Goal: Download file/media

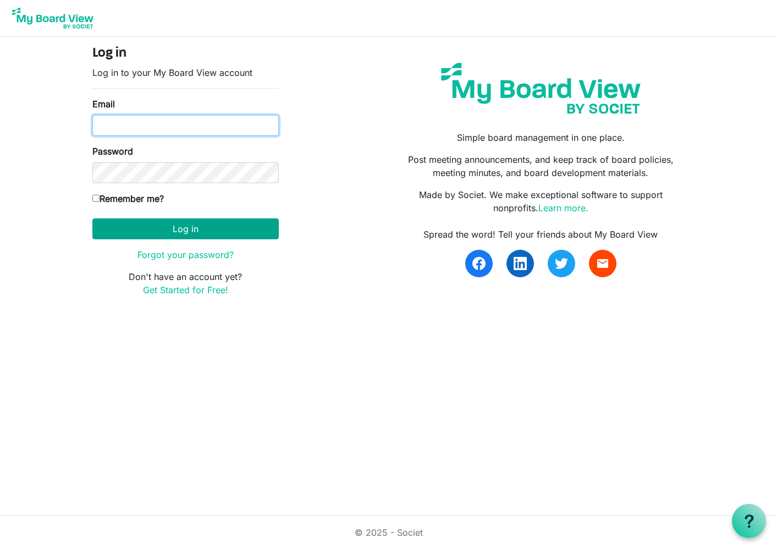
type input "atang@bvo.ca"
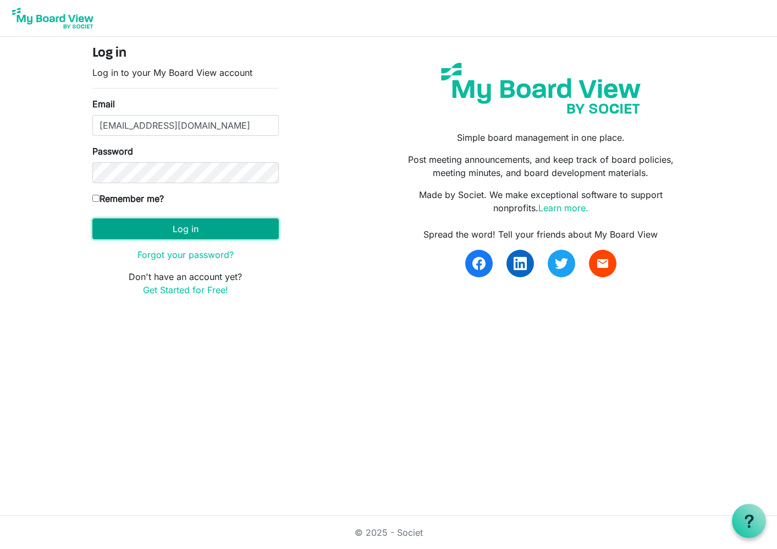
click at [183, 222] on button "Log in" at bounding box center [185, 228] width 186 height 21
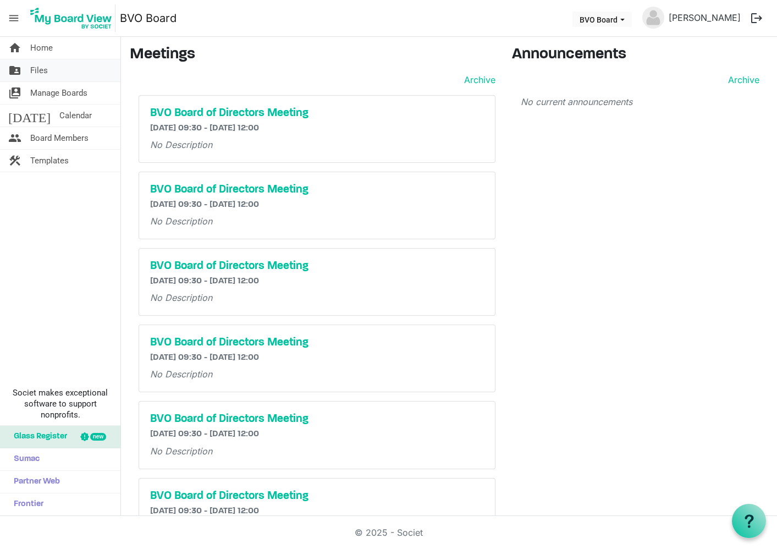
click at [40, 70] on span "Files" at bounding box center [39, 70] width 18 height 22
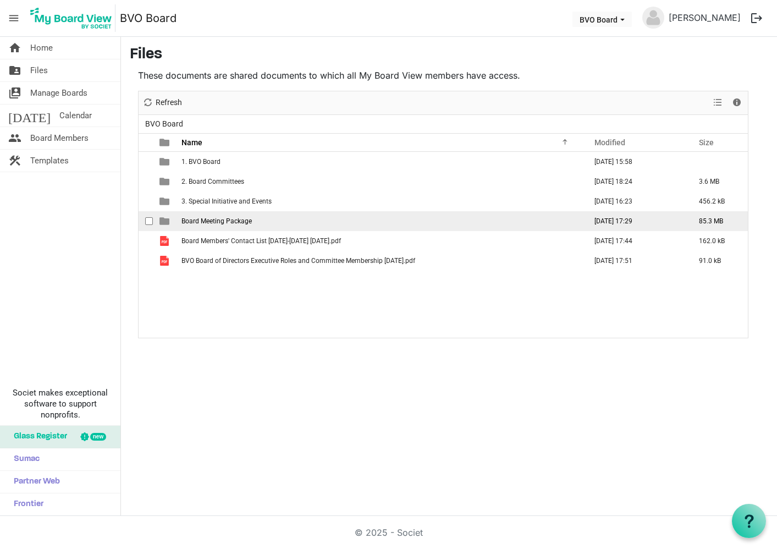
click at [209, 223] on span "Board Meeting Package" at bounding box center [216, 221] width 70 height 8
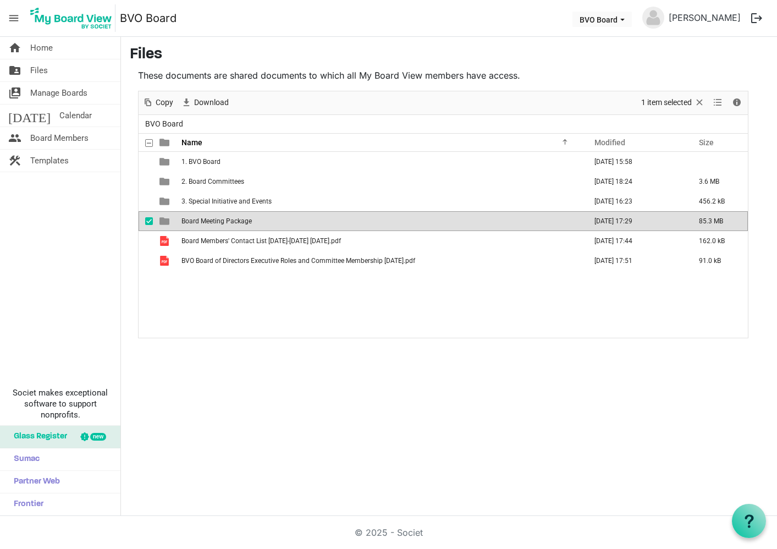
click at [213, 218] on span "Board Meeting Package" at bounding box center [216, 221] width 70 height 8
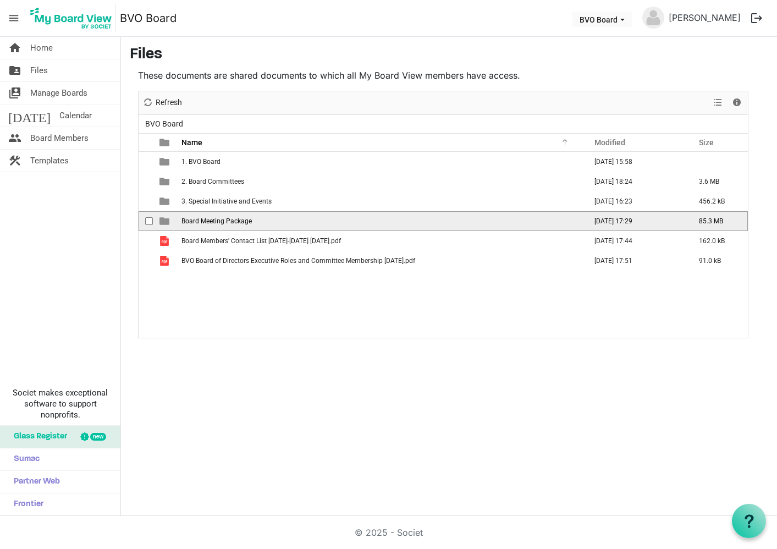
click at [213, 218] on span "Board Meeting Package" at bounding box center [216, 221] width 70 height 8
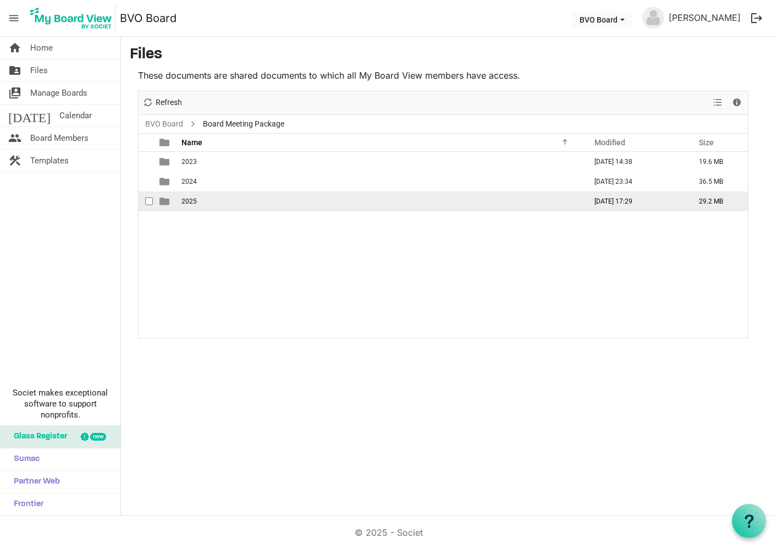
click at [188, 201] on span "2025" at bounding box center [188, 201] width 15 height 8
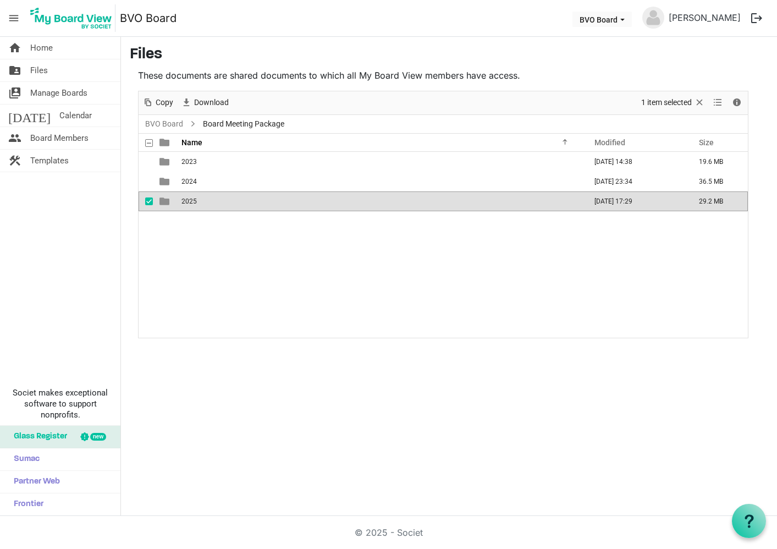
click at [188, 201] on span "2025" at bounding box center [188, 201] width 15 height 8
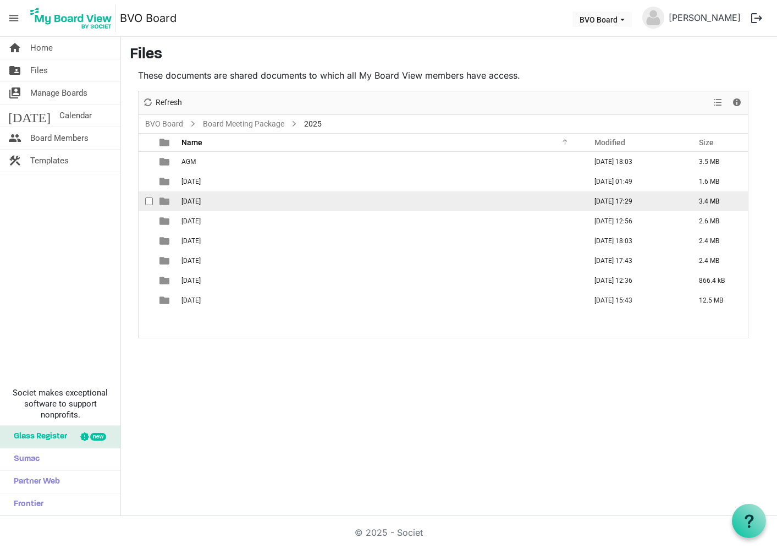
click at [201, 202] on span "[DATE]" at bounding box center [190, 201] width 19 height 8
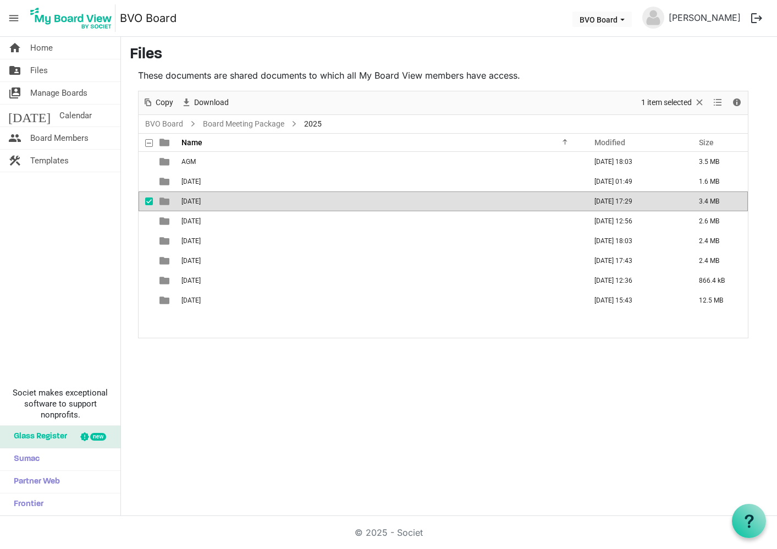
click at [201, 202] on span "[DATE]" at bounding box center [190, 201] width 19 height 8
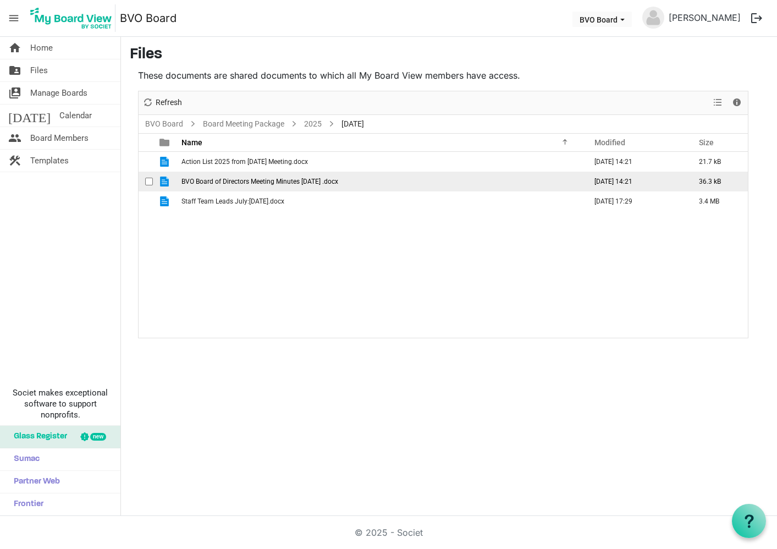
click at [239, 180] on span "BVO Board of Directors Meeting Minutes [DATE] .docx" at bounding box center [259, 182] width 157 height 8
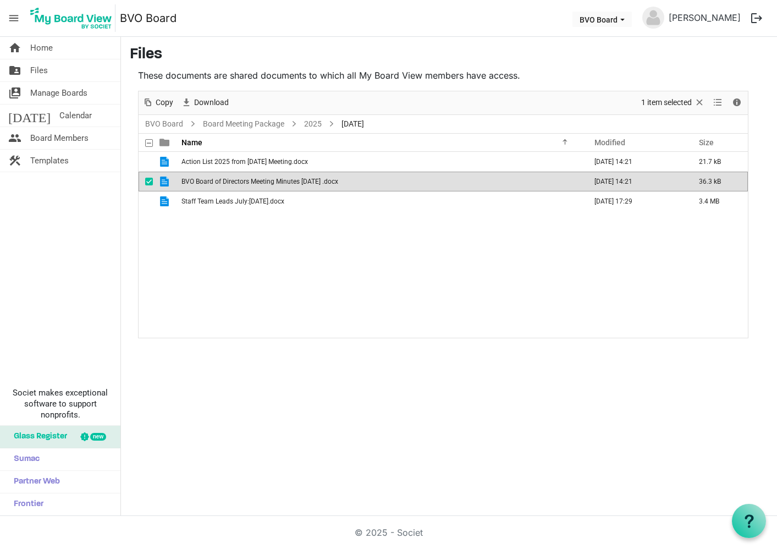
click at [239, 180] on span "BVO Board of Directors Meeting Minutes [DATE] .docx" at bounding box center [259, 182] width 157 height 8
click at [255, 183] on span "BVO Board of Directors Meeting Minutes [DATE] .docx" at bounding box center [259, 182] width 157 height 8
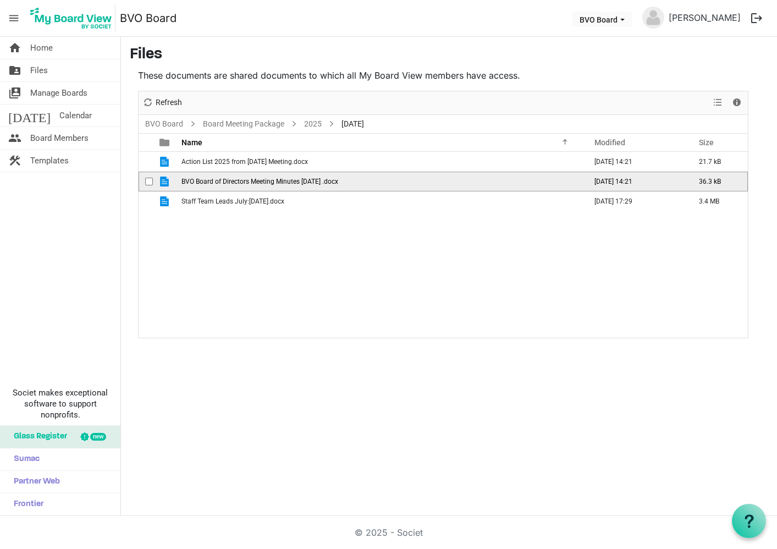
click at [255, 183] on span "BVO Board of Directors Meeting Minutes [DATE] .docx" at bounding box center [259, 182] width 157 height 8
